Goal: Transaction & Acquisition: Purchase product/service

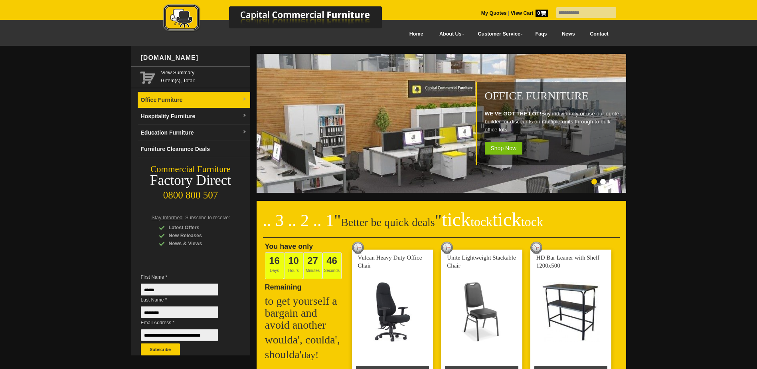
click at [242, 99] on img at bounding box center [244, 99] width 5 height 5
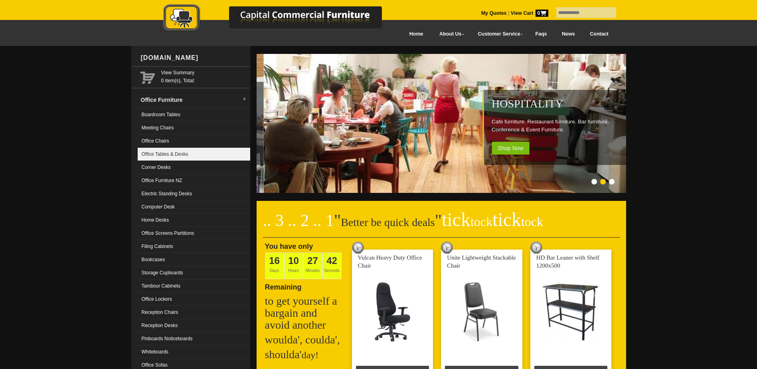
click at [188, 153] on link "Office Tables & Desks" at bounding box center [194, 154] width 113 height 13
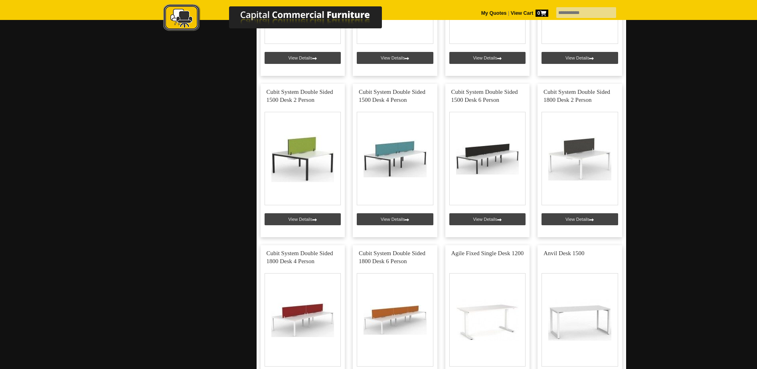
scroll to position [2075, 0]
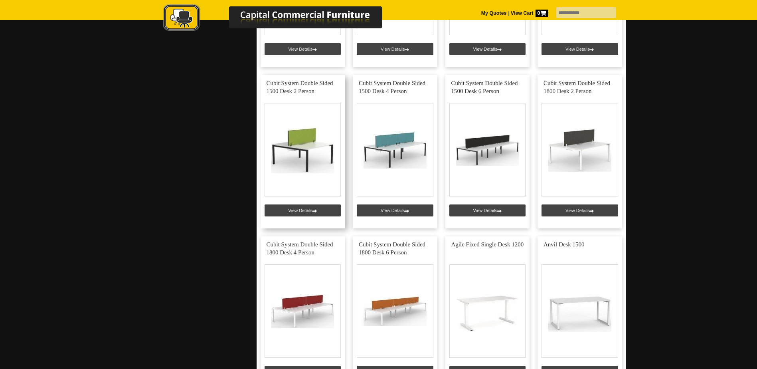
click at [313, 82] on link at bounding box center [303, 151] width 85 height 153
